Goal: Obtain resource: Obtain resource

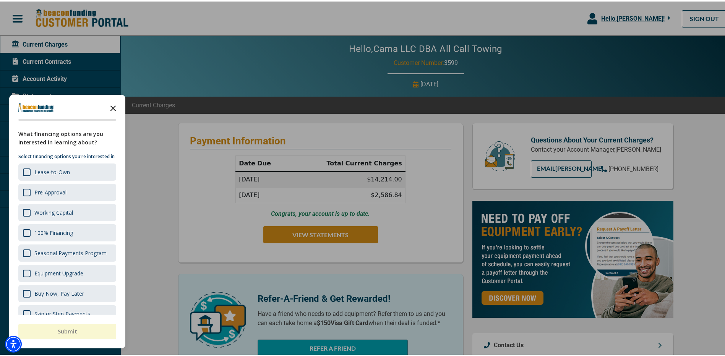
click at [115, 110] on icon "Close the survey" at bounding box center [113, 106] width 15 height 15
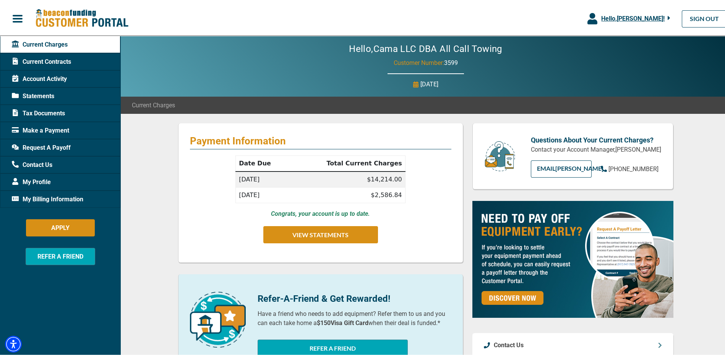
click at [56, 148] on span "Request A Payoff" at bounding box center [41, 146] width 59 height 9
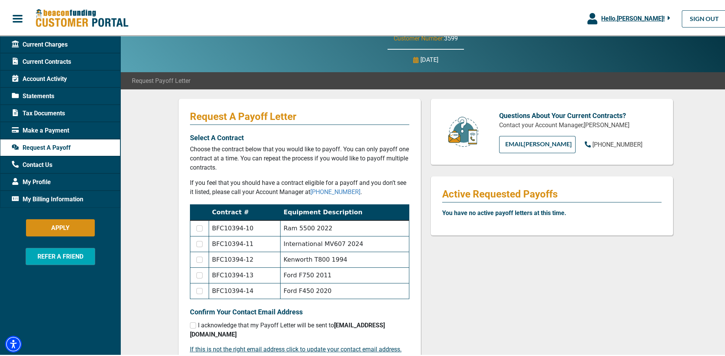
scroll to position [38, 0]
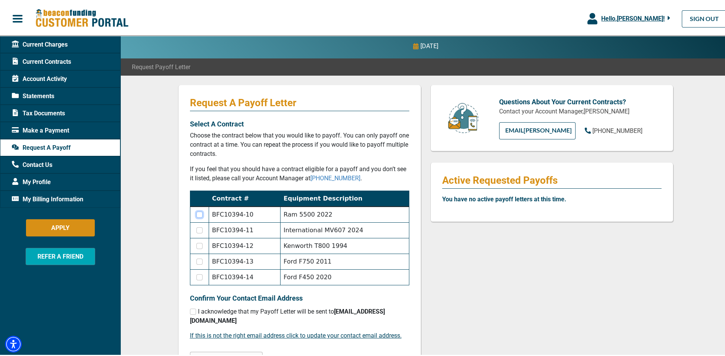
click at [199, 215] on input "checkbox" at bounding box center [200, 213] width 6 height 6
checkbox input "true"
click at [198, 228] on input "checkbox" at bounding box center [200, 229] width 6 height 6
checkbox input "true"
checkbox input "false"
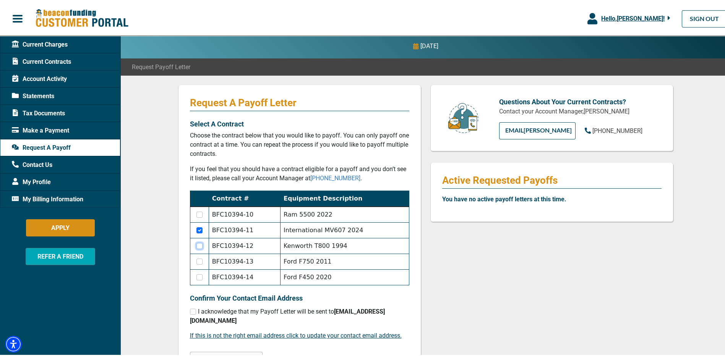
click at [197, 246] on input "checkbox" at bounding box center [200, 245] width 6 height 6
checkbox input "true"
checkbox input "false"
click at [196, 210] on td at bounding box center [199, 213] width 19 height 16
click at [200, 213] on input "checkbox" at bounding box center [200, 213] width 6 height 6
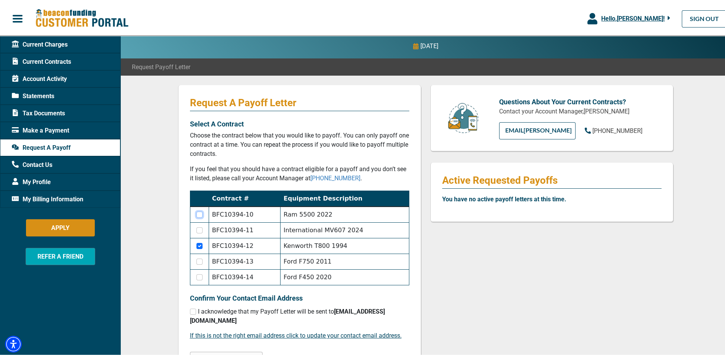
checkbox input "true"
checkbox input "false"
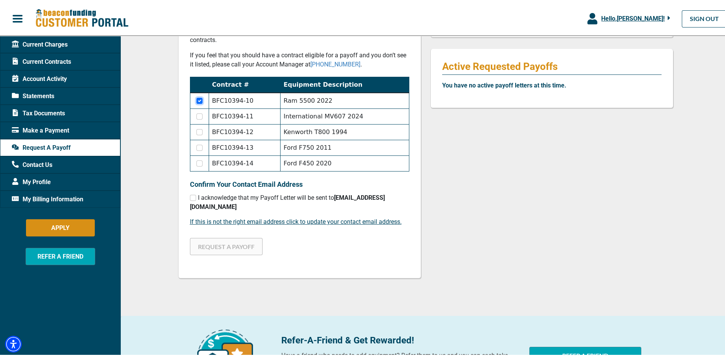
scroll to position [153, 0]
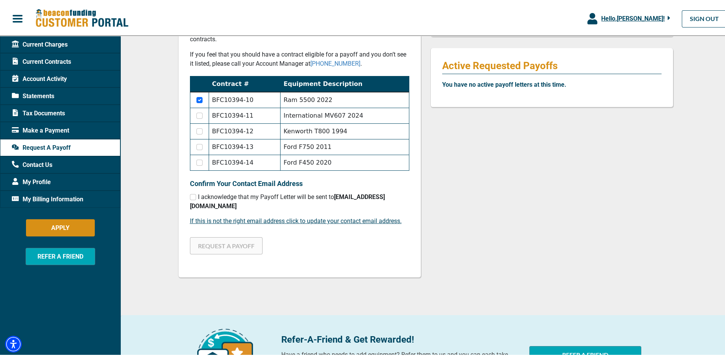
click at [208, 194] on span "I acknowledge that my Payoff Letter will be sent to [EMAIL_ADDRESS][DOMAIN_NAME]" at bounding box center [287, 200] width 195 height 16
click at [191, 196] on input "checkbox" at bounding box center [193, 196] width 6 height 6
checkbox input "true"
click at [223, 236] on button "REQUEST A PAYOFF" at bounding box center [226, 244] width 73 height 17
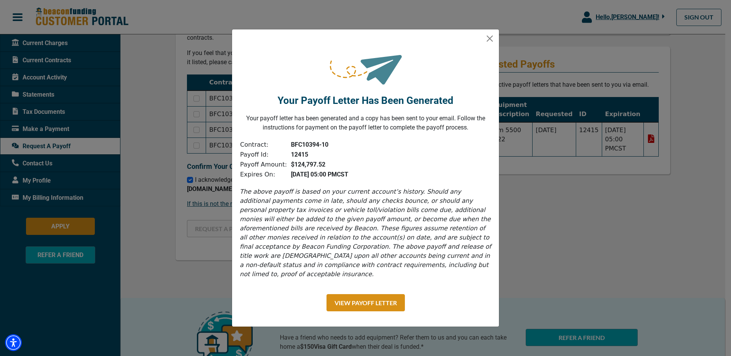
drag, startPoint x: 423, startPoint y: 174, endPoint x: 392, endPoint y: 160, distance: 34.2
click at [392, 160] on div "Contract: BFC10394-10 Payoff Id: 12415 Payoff Amount: $124,797.52 Expires On: […" at bounding box center [369, 160] width 259 height 40
click at [380, 299] on button "View Payoff Letter" at bounding box center [366, 302] width 78 height 17
click at [486, 43] on button "Close" at bounding box center [490, 39] width 12 height 12
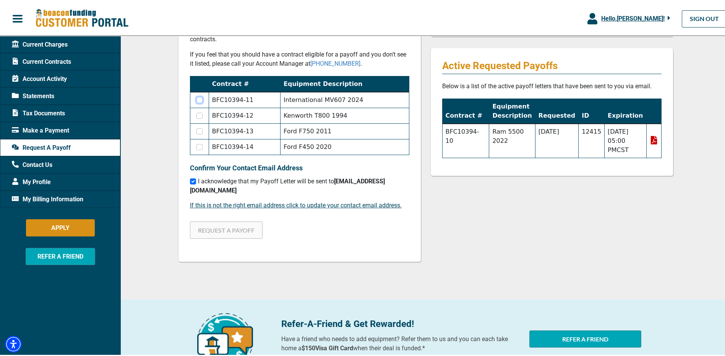
click at [200, 99] on input "checkbox" at bounding box center [200, 99] width 6 height 6
click at [200, 220] on button "REQUEST A PAYOFF" at bounding box center [226, 228] width 73 height 17
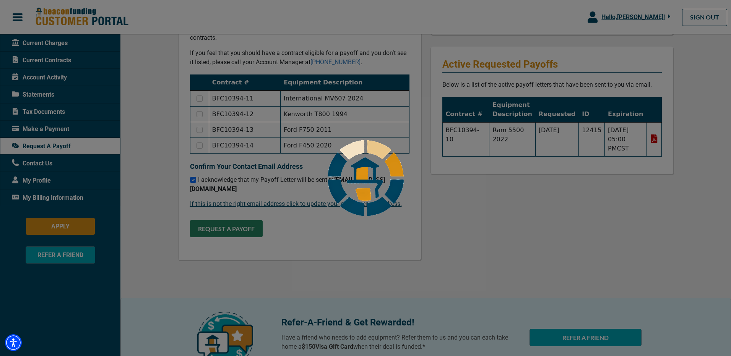
checkbox input "false"
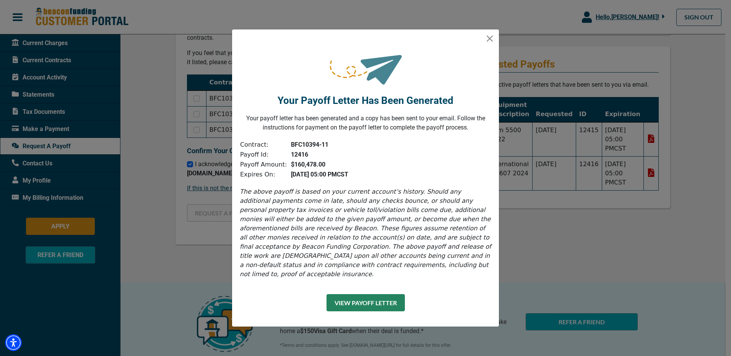
click at [366, 295] on button "View Payoff Letter" at bounding box center [366, 302] width 78 height 17
click at [490, 39] on button "Close" at bounding box center [490, 39] width 12 height 12
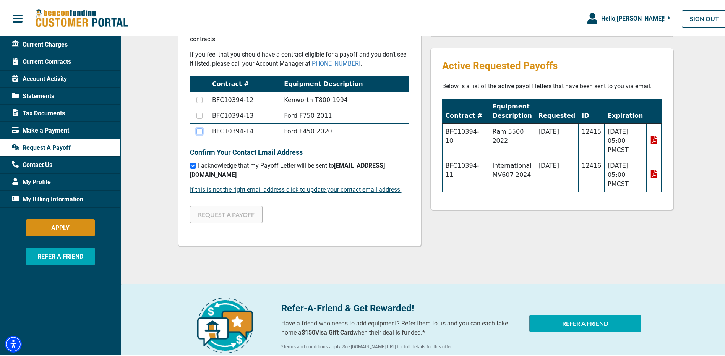
click at [197, 132] on input "checkbox" at bounding box center [200, 130] width 6 height 6
checkbox input "true"
click at [213, 205] on button "REQUEST A PAYOFF" at bounding box center [226, 213] width 73 height 17
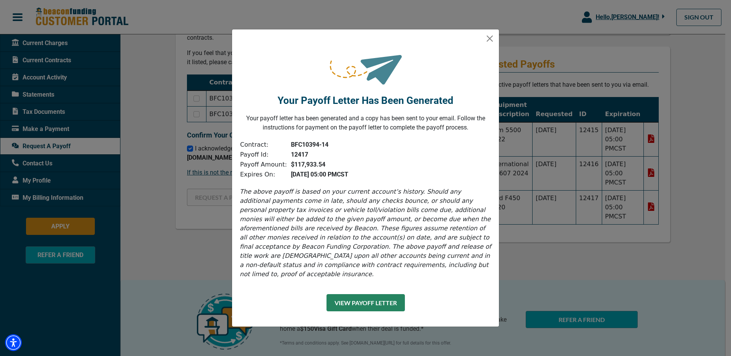
click at [361, 304] on button "View Payoff Letter" at bounding box center [366, 302] width 78 height 17
click at [487, 36] on div at bounding box center [365, 35] width 267 height 12
click at [489, 39] on button "Close" at bounding box center [490, 39] width 12 height 12
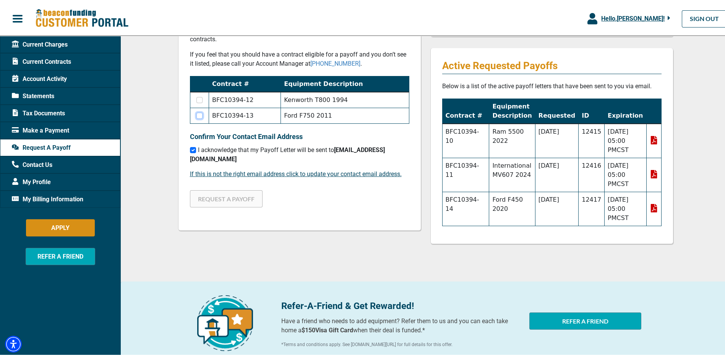
click at [200, 115] on input "checkbox" at bounding box center [200, 114] width 6 height 6
checkbox input "true"
click at [221, 191] on button "REQUEST A PAYOFF" at bounding box center [226, 197] width 73 height 17
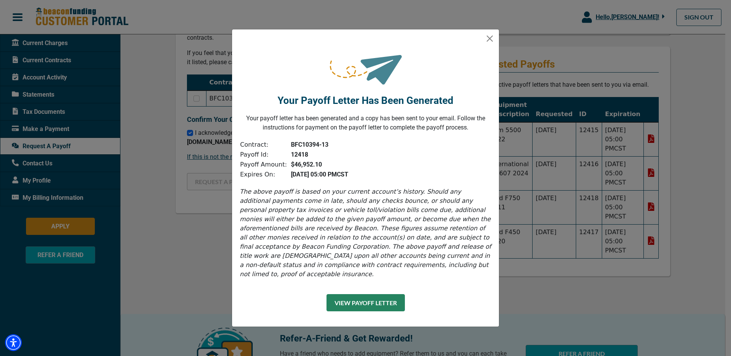
click at [377, 298] on button "View Payoff Letter" at bounding box center [366, 302] width 78 height 17
click at [493, 39] on button "Close" at bounding box center [490, 39] width 12 height 12
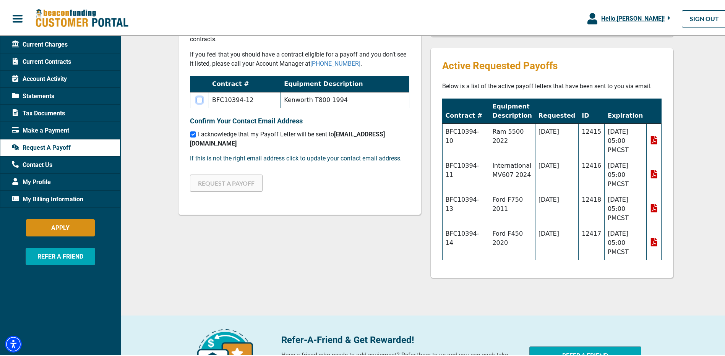
click at [200, 100] on input "checkbox" at bounding box center [200, 99] width 6 height 6
checkbox input "true"
click at [230, 177] on button "REQUEST A PAYOFF" at bounding box center [226, 181] width 73 height 17
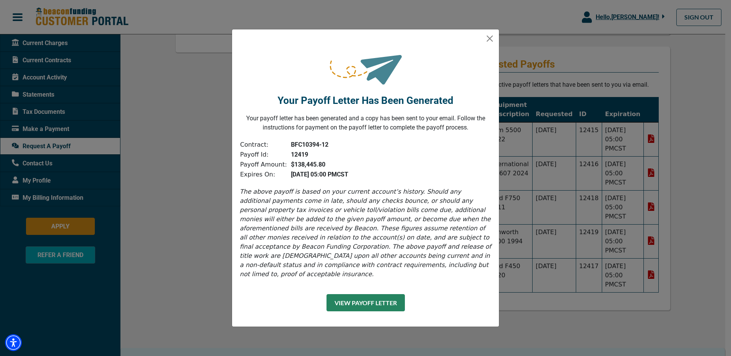
click at [386, 296] on button "View Payoff Letter" at bounding box center [366, 302] width 78 height 17
click at [494, 44] on button "Close" at bounding box center [490, 39] width 12 height 12
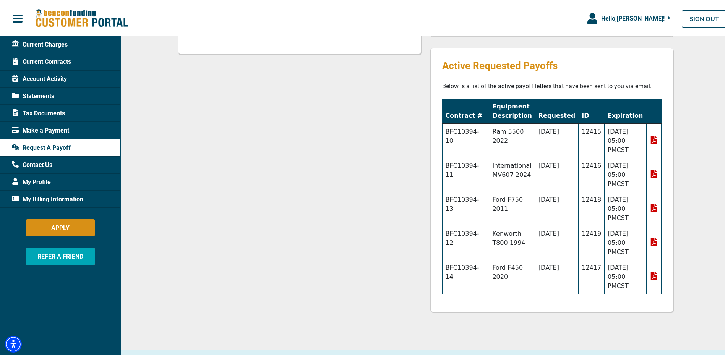
scroll to position [0, 0]
